Goal: Browse casually

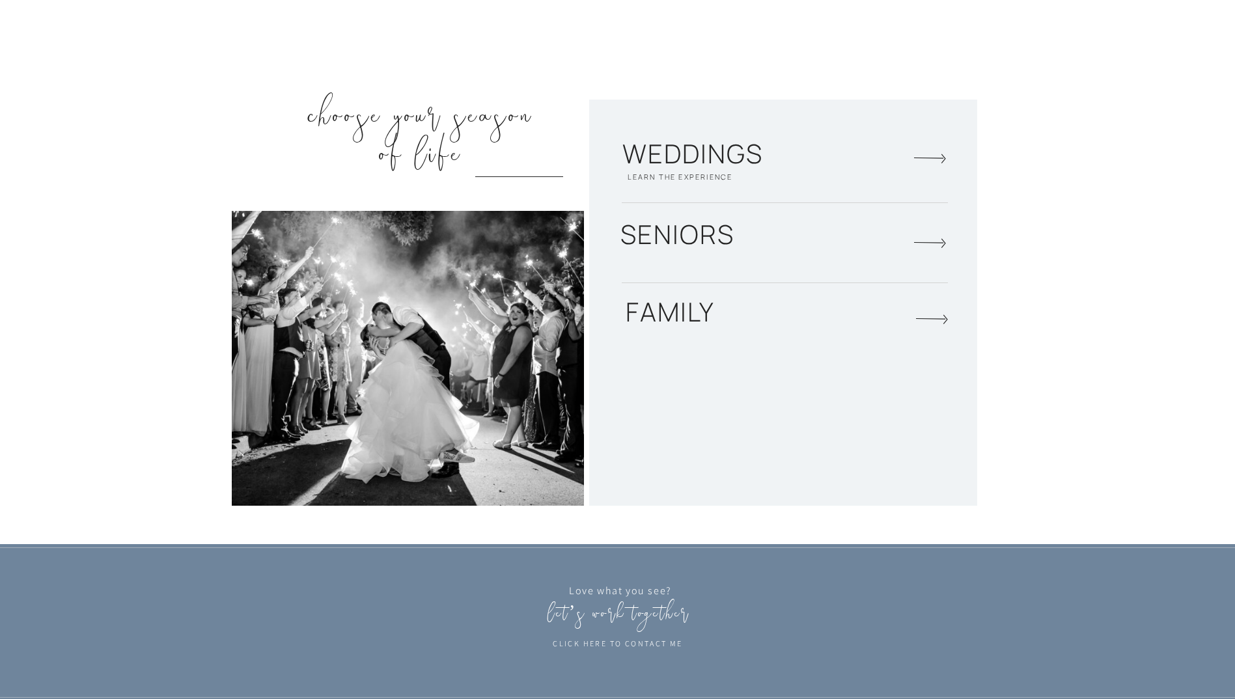
scroll to position [1888, 0]
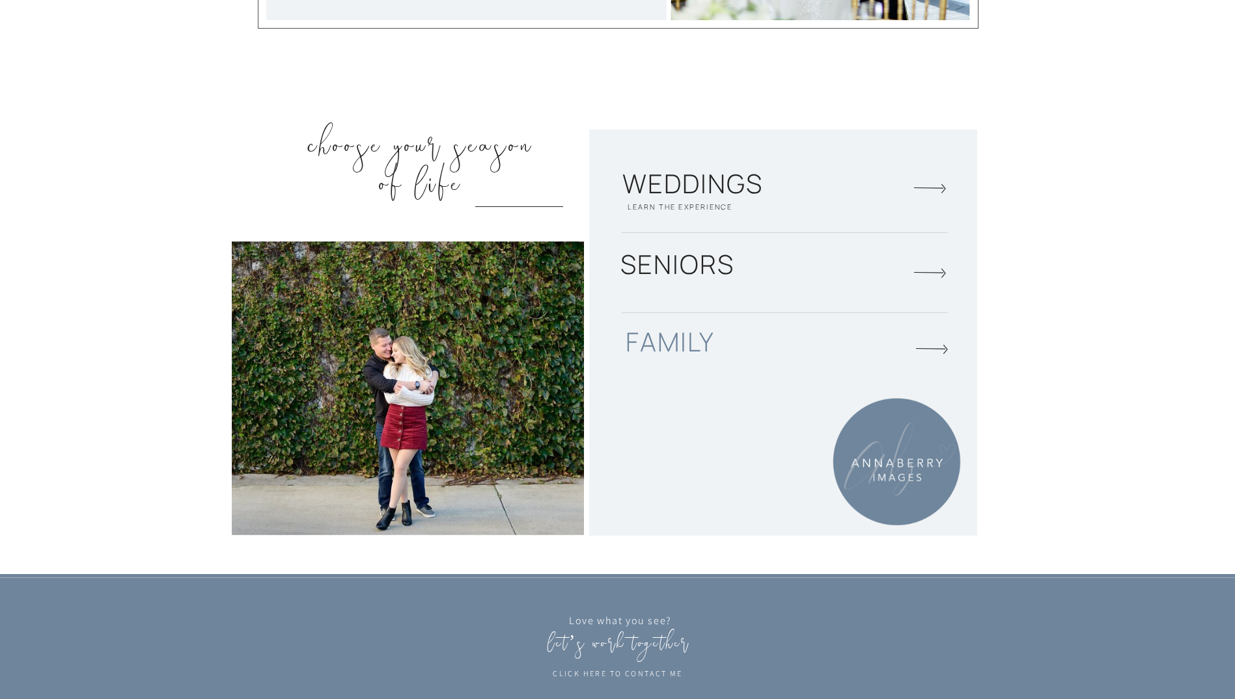
click at [682, 342] on h2 "family" at bounding box center [670, 345] width 147 height 38
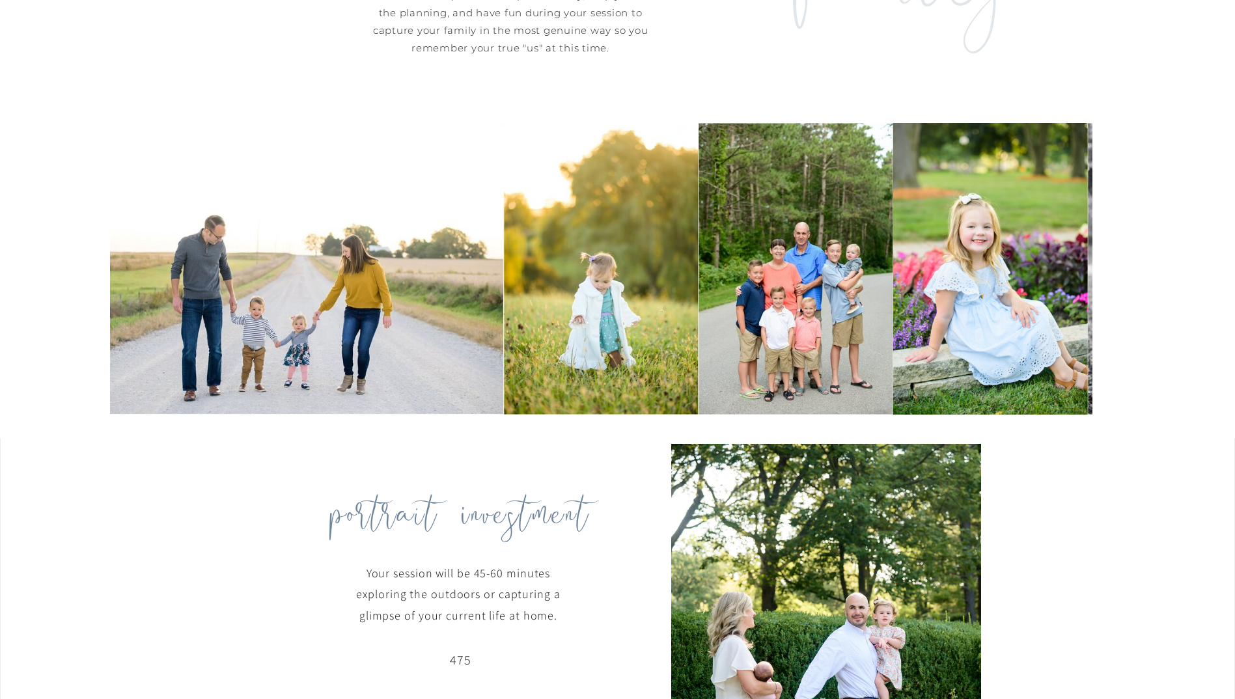
scroll to position [846, 0]
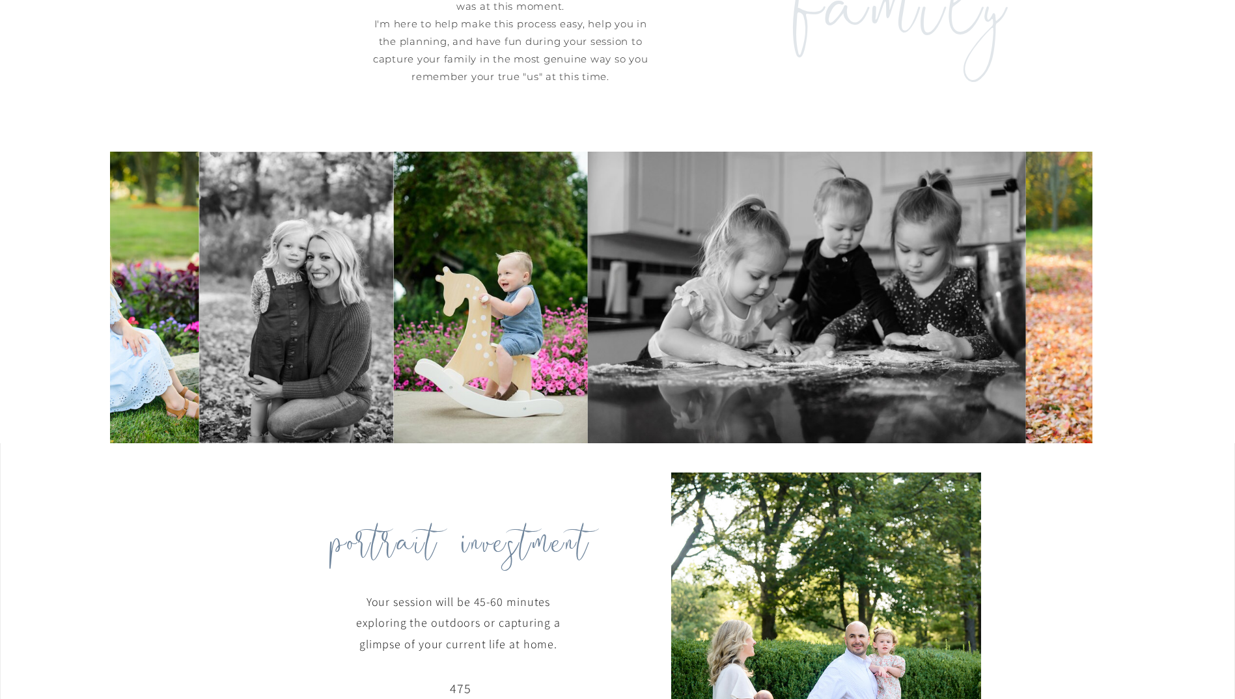
click at [111, 329] on img at bounding box center [102, 298] width 195 height 292
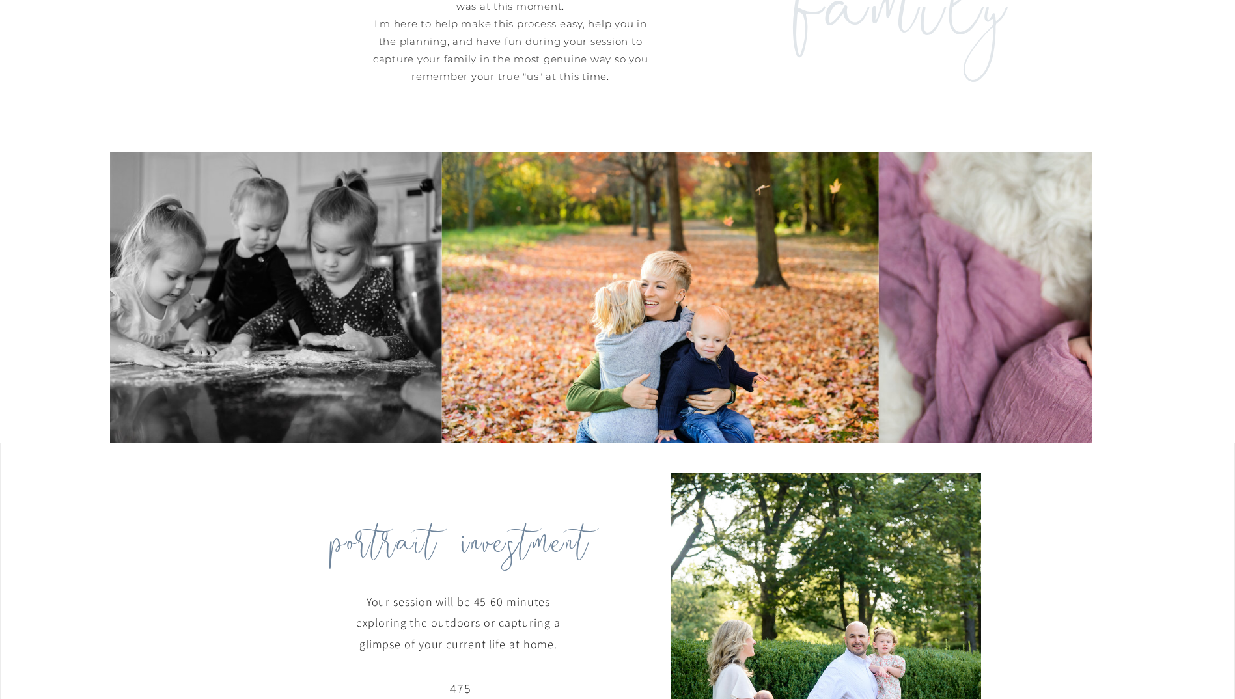
click at [266, 262] on img at bounding box center [223, 298] width 438 height 292
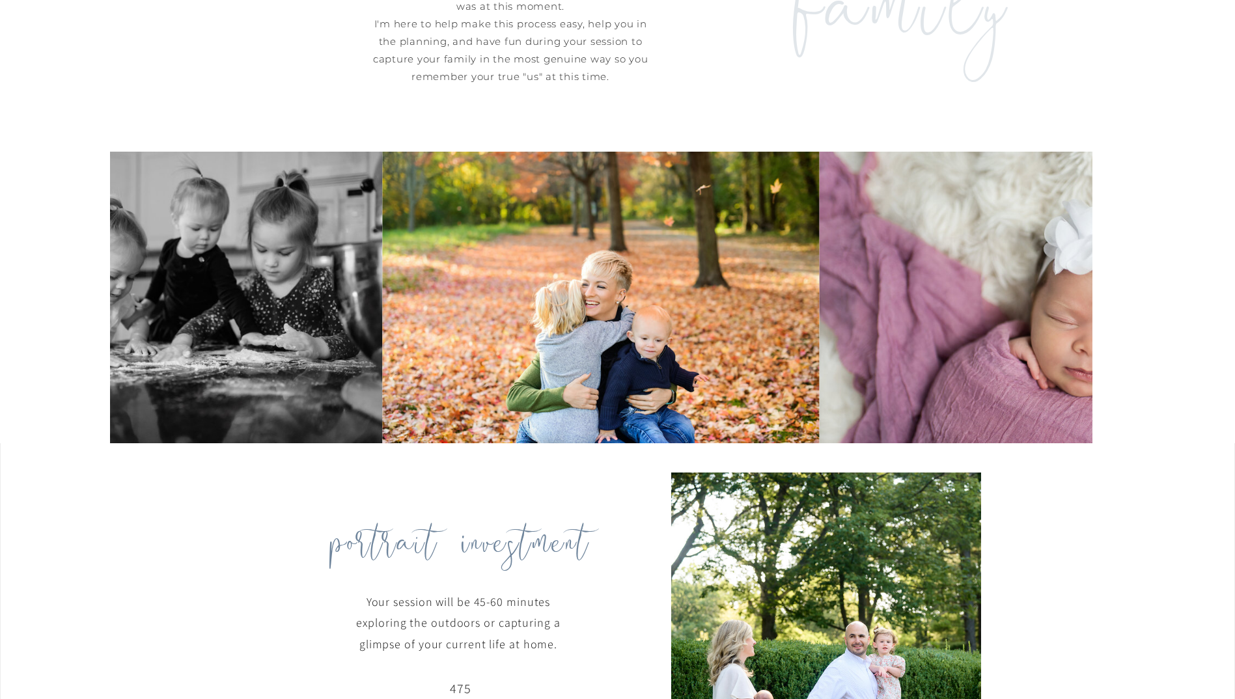
click at [819, 288] on img at bounding box center [1037, 298] width 437 height 292
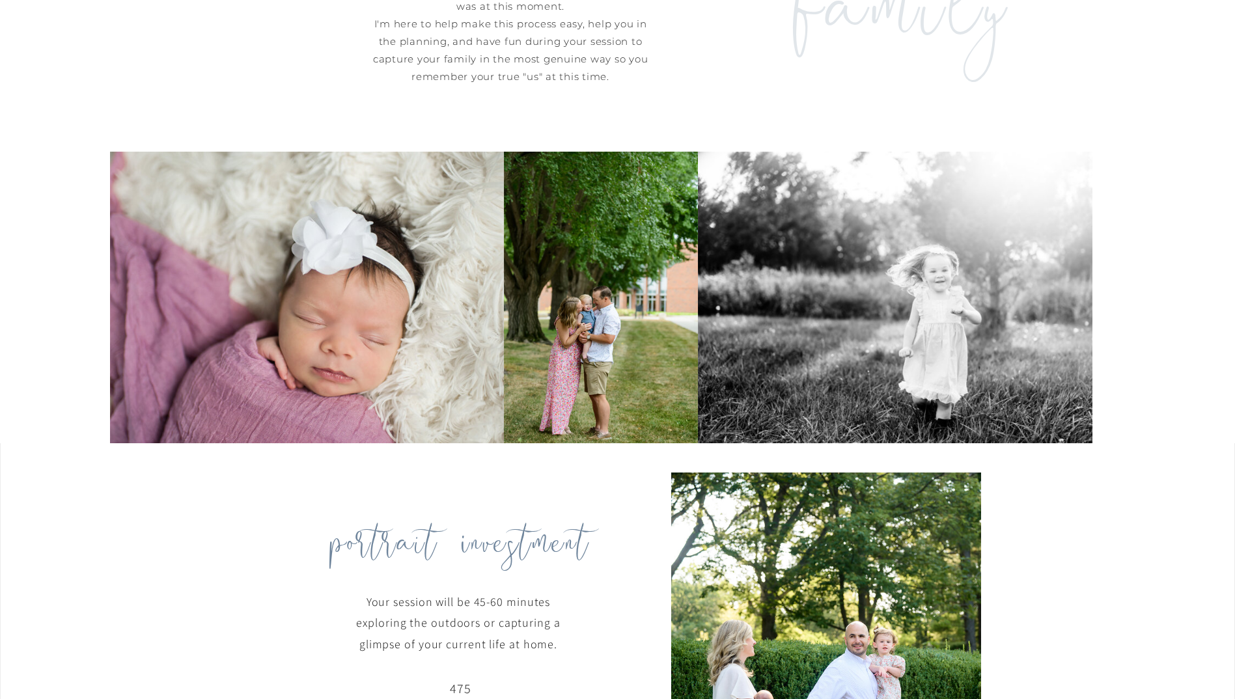
click at [698, 276] on img at bounding box center [916, 298] width 437 height 292
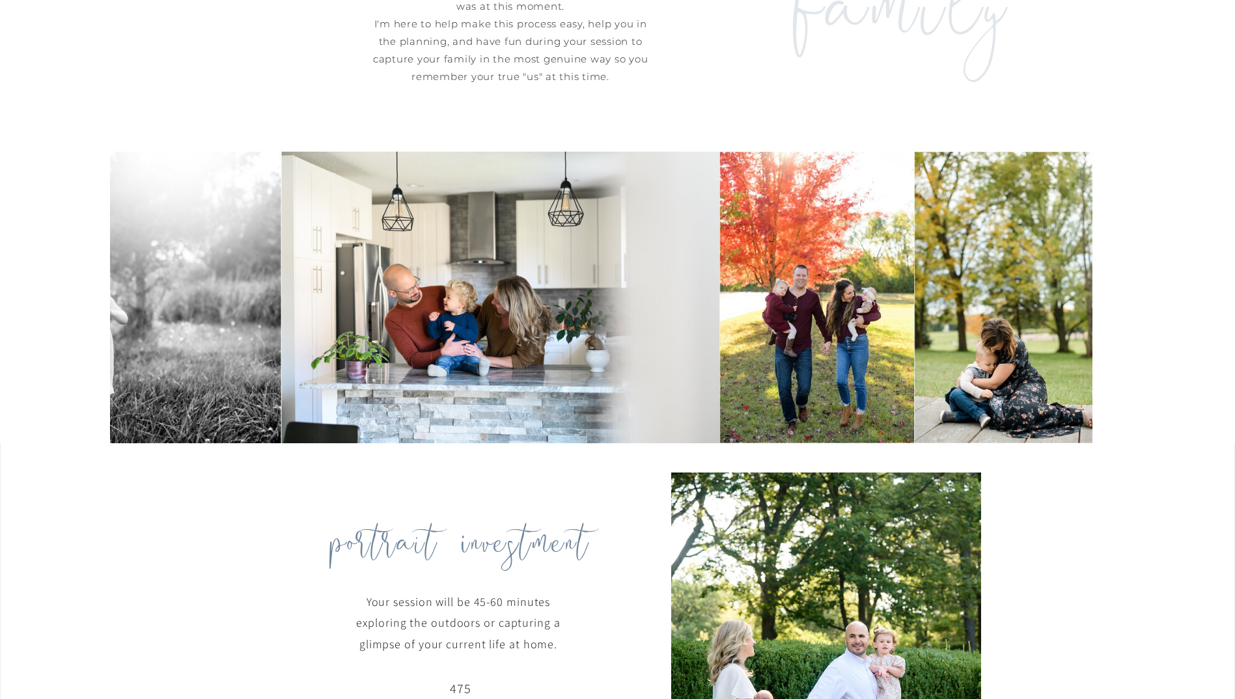
click at [720, 309] on img at bounding box center [817, 298] width 195 height 292
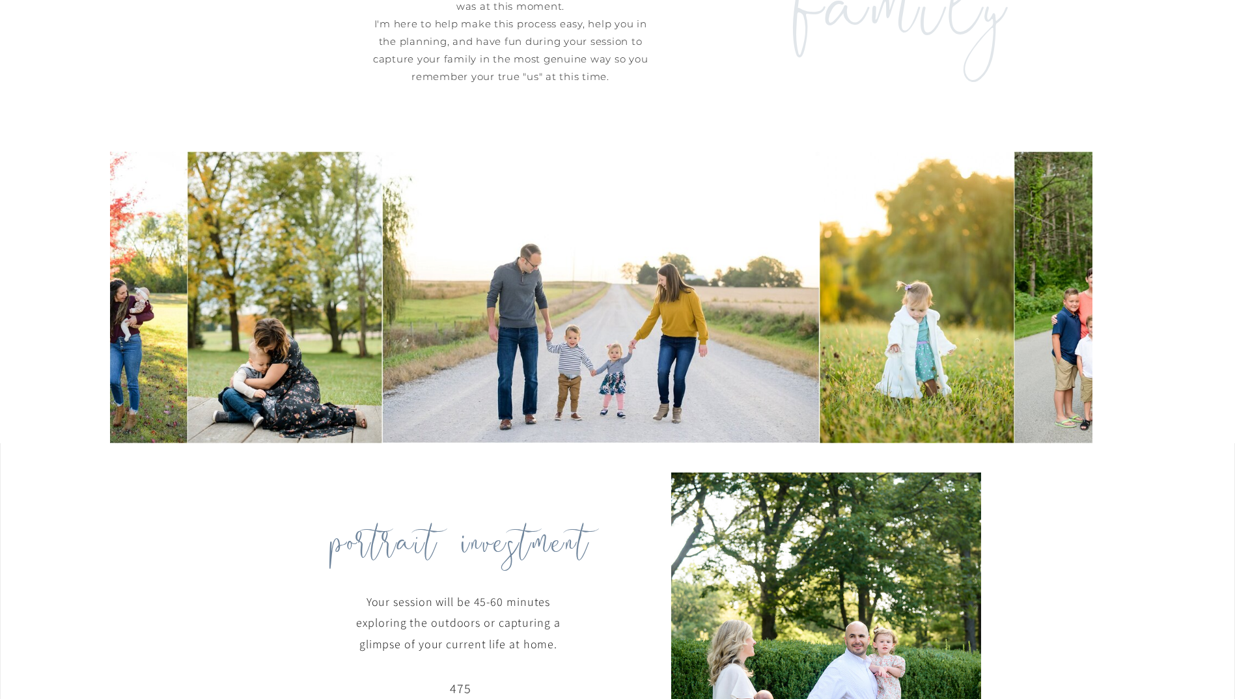
click at [820, 297] on img at bounding box center [917, 298] width 195 height 292
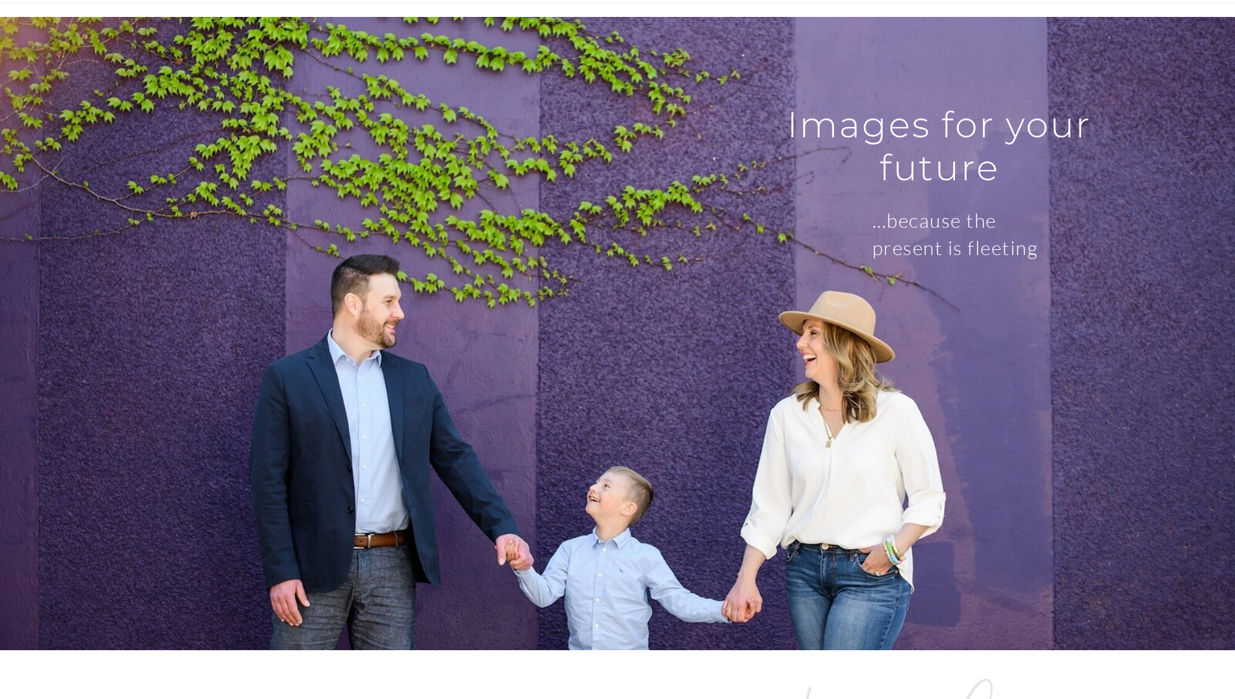
scroll to position [0, 0]
